Goal: Task Accomplishment & Management: Use online tool/utility

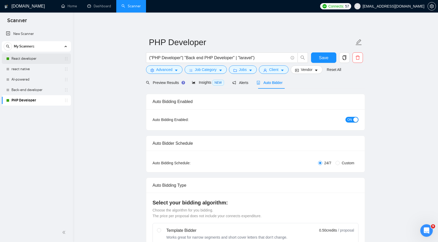
click at [46, 59] on link "React developer" at bounding box center [36, 58] width 50 height 10
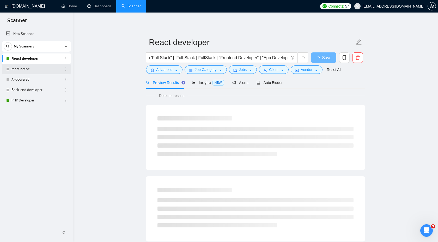
click at [39, 70] on link "react native" at bounding box center [36, 69] width 50 height 10
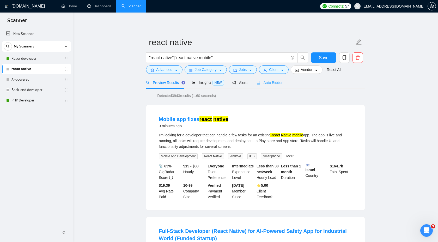
click at [268, 86] on div "Auto Bidder" at bounding box center [269, 82] width 26 height 12
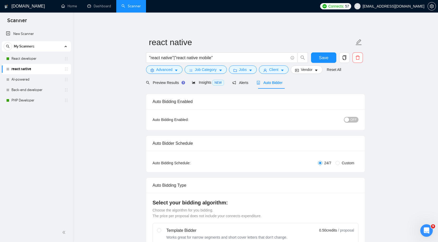
click at [343, 115] on div "Auto Bidding Enabled: OFF" at bounding box center [255, 119] width 218 height 21
click at [347, 116] on div "OFF" at bounding box center [324, 119] width 69 height 8
click at [350, 121] on button "OFF" at bounding box center [351, 120] width 15 height 6
click at [330, 55] on button "Save" at bounding box center [323, 57] width 25 height 10
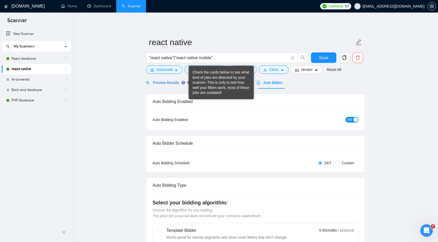
click at [165, 82] on span "Preview Results" at bounding box center [165, 83] width 38 height 4
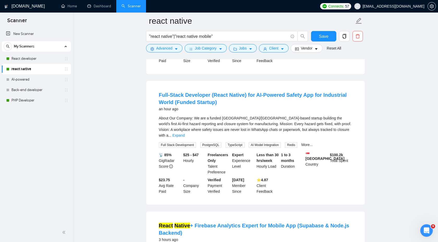
scroll to position [146, 0]
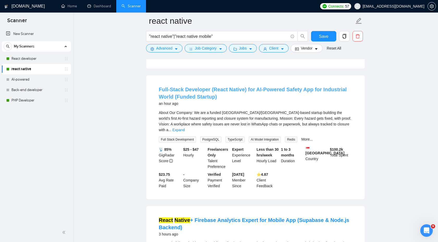
click at [197, 97] on link "Full-Stack Developer (React Native) for AI-Powered Safety App for Industrial Wo…" at bounding box center [253, 92] width 188 height 13
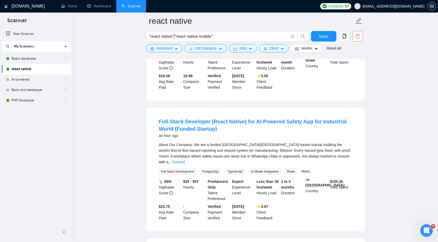
scroll to position [112, 0]
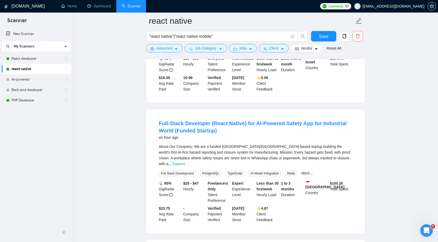
click at [214, 126] on h4 "Full-Stack Developer (React Native) for AI-Powered Safety App for Industrial Wo…" at bounding box center [255, 127] width 193 height 15
click at [205, 125] on link "Full-Stack Developer (React Native) for AI-Powered Safety App for Industrial Wo…" at bounding box center [253, 126] width 188 height 13
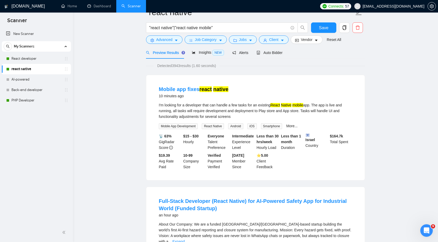
scroll to position [4, 0]
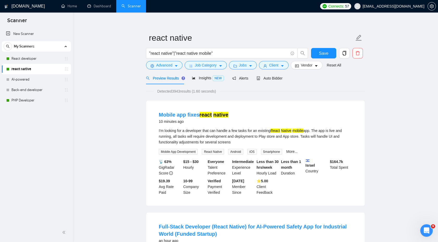
click at [213, 118] on h4 "Mobile app fixes react native" at bounding box center [194, 114] width 70 height 7
click at [213, 114] on mark "native" at bounding box center [220, 115] width 15 height 6
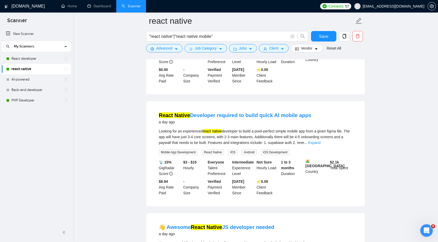
scroll to position [735, 0]
